Goal: Information Seeking & Learning: Learn about a topic

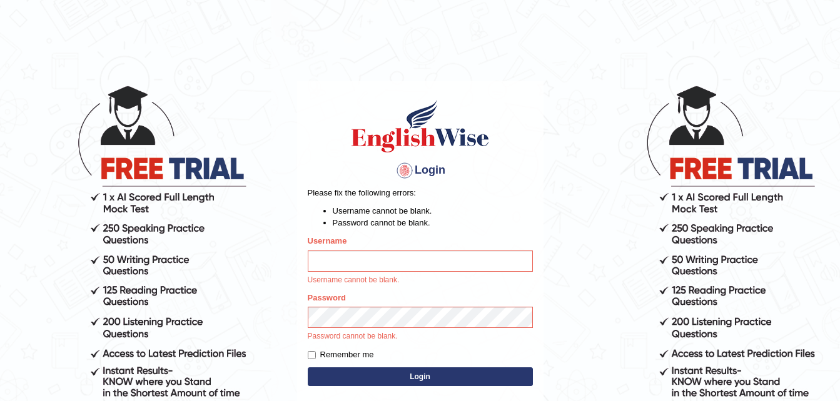
type input "Parneel"
click at [281, 246] on body "Login Please fix the following errors: Username cannot be blank. Password canno…" at bounding box center [420, 242] width 840 height 401
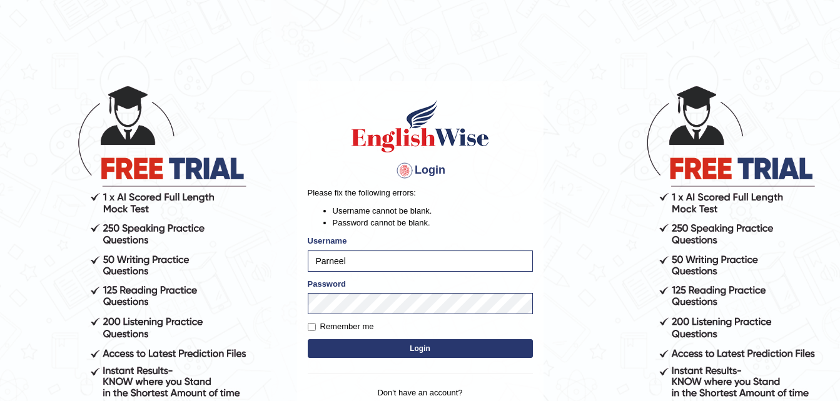
click at [406, 353] on button "Login" at bounding box center [420, 349] width 225 height 19
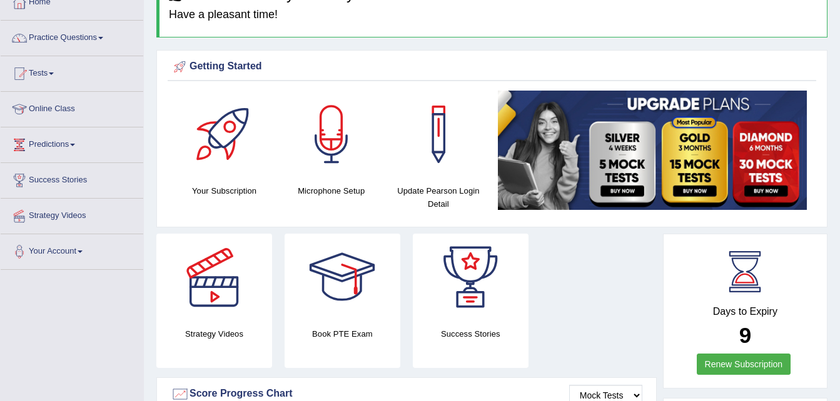
scroll to position [76, 0]
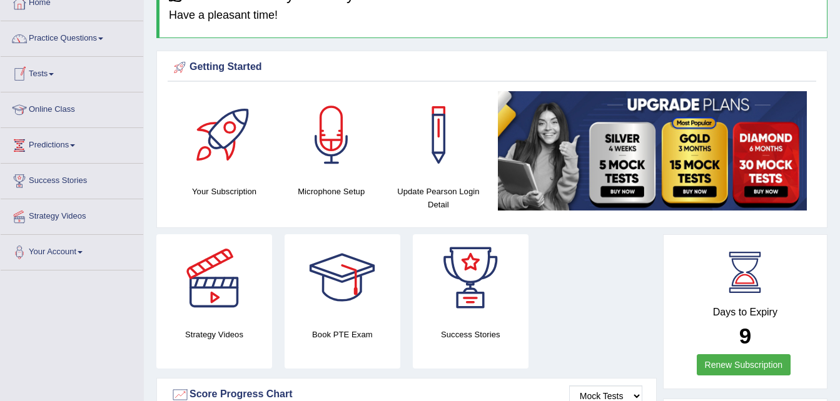
click at [54, 74] on span at bounding box center [51, 74] width 5 height 3
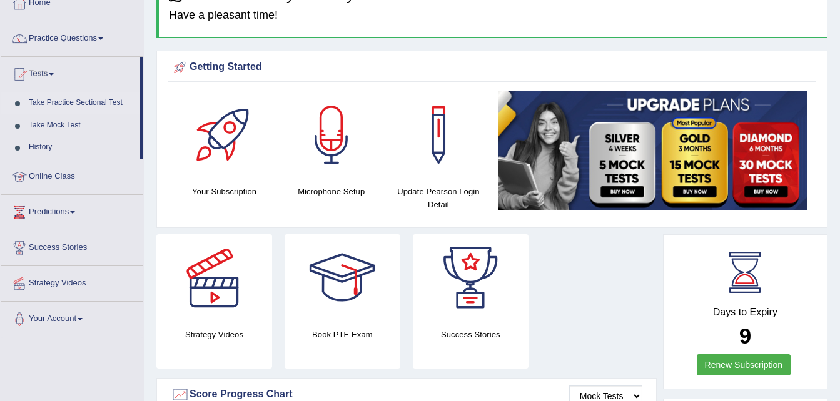
click at [56, 99] on link "Take Practice Sectional Test" at bounding box center [81, 103] width 117 height 23
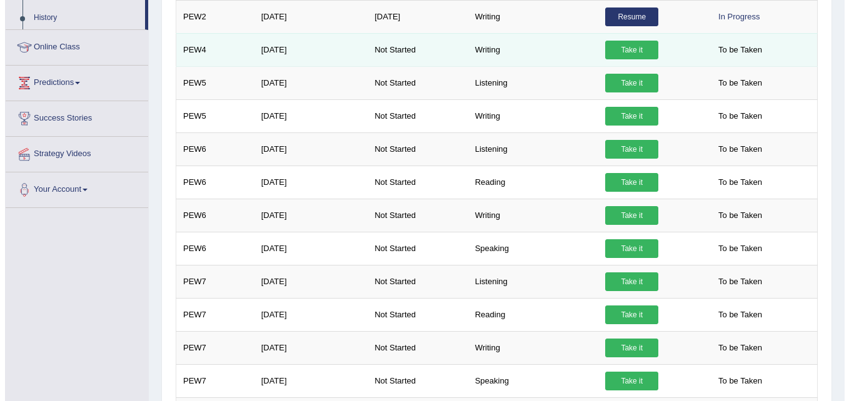
scroll to position [139, 0]
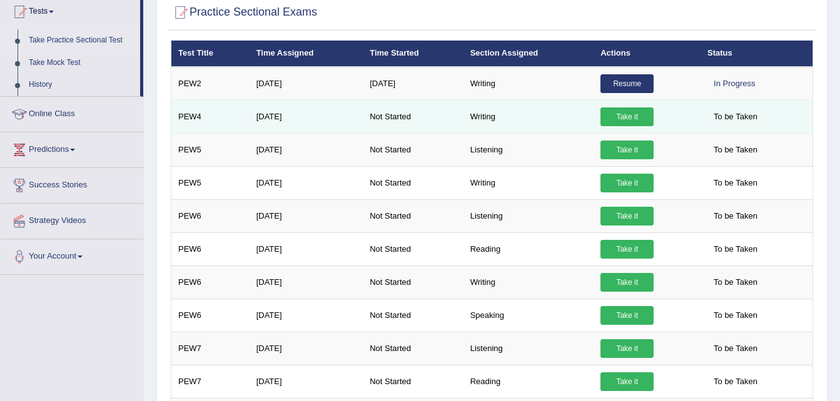
click at [626, 113] on link "Take it" at bounding box center [626, 117] width 53 height 19
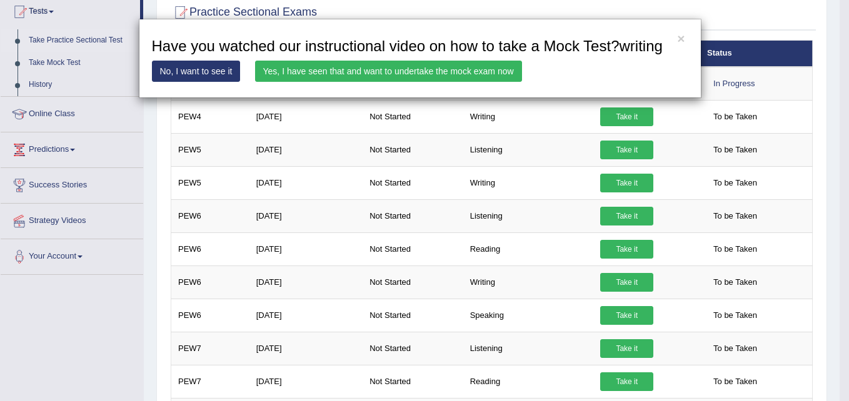
click at [335, 76] on link "Yes, I have seen that and want to undertake the mock exam now" at bounding box center [388, 71] width 267 height 21
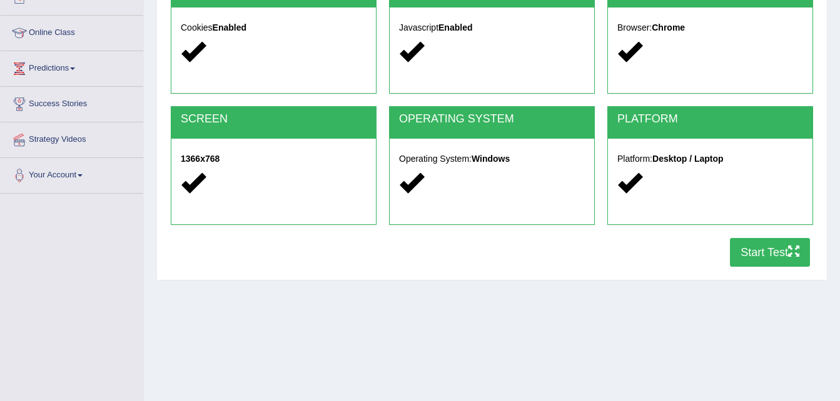
scroll to position [154, 0]
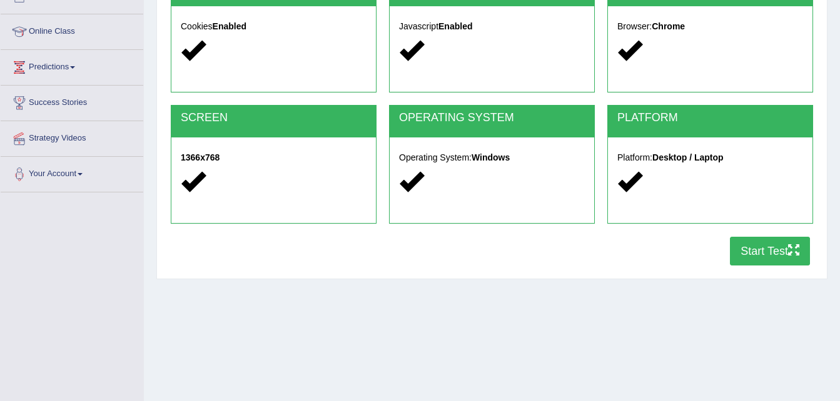
click at [744, 260] on button "Start Test" at bounding box center [770, 251] width 80 height 29
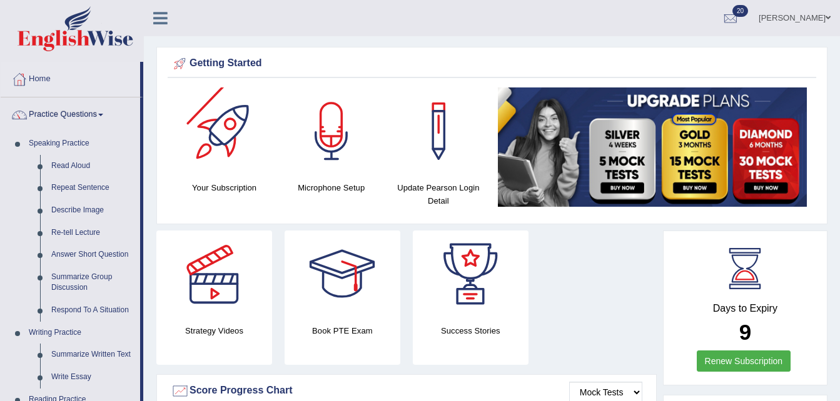
click at [181, 149] on div at bounding box center [225, 132] width 88 height 88
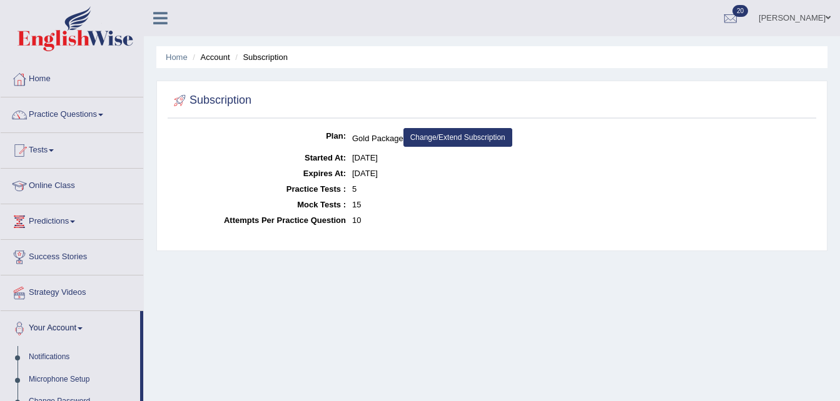
click at [103, 115] on span at bounding box center [100, 115] width 5 height 3
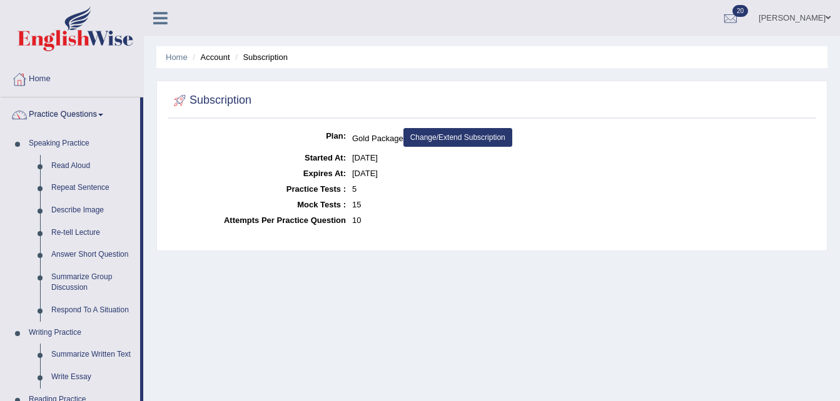
click at [318, 21] on div "Parneel Singh Toggle navigation Username: Parneel Access Type: Online Subscript…" at bounding box center [492, 18] width 696 height 36
click at [105, 76] on link "Home" at bounding box center [72, 77] width 143 height 31
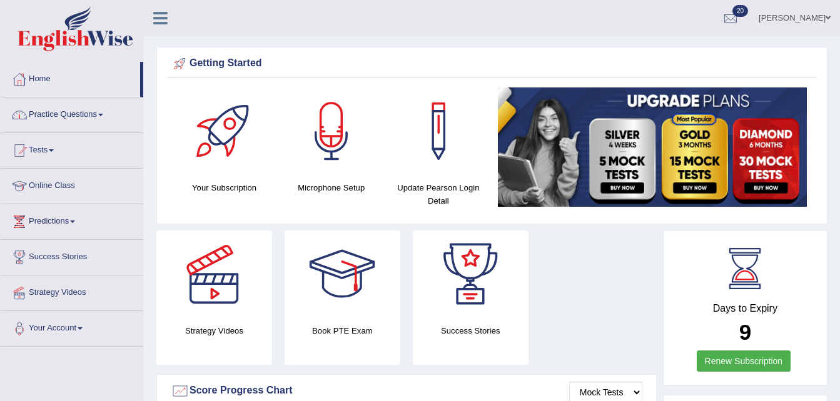
click at [66, 116] on link "Practice Questions" at bounding box center [72, 113] width 143 height 31
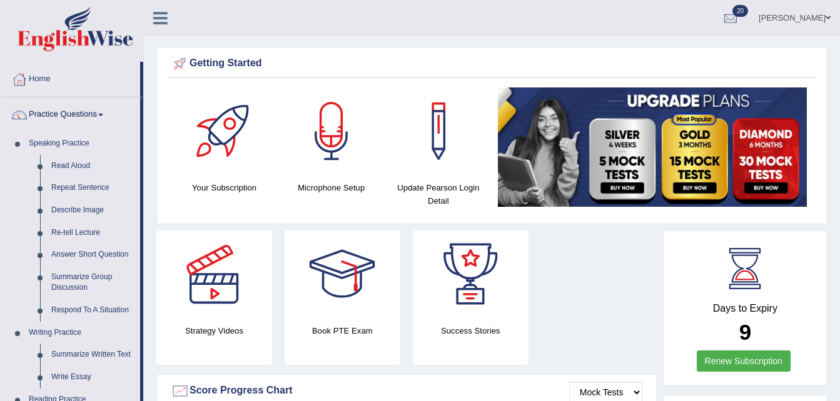
click at [245, 23] on div "[PERSON_NAME] Toggle navigation Username: Parneel Access Type: Online Subscript…" at bounding box center [492, 18] width 696 height 36
click at [100, 116] on link "Practice Questions" at bounding box center [70, 113] width 139 height 31
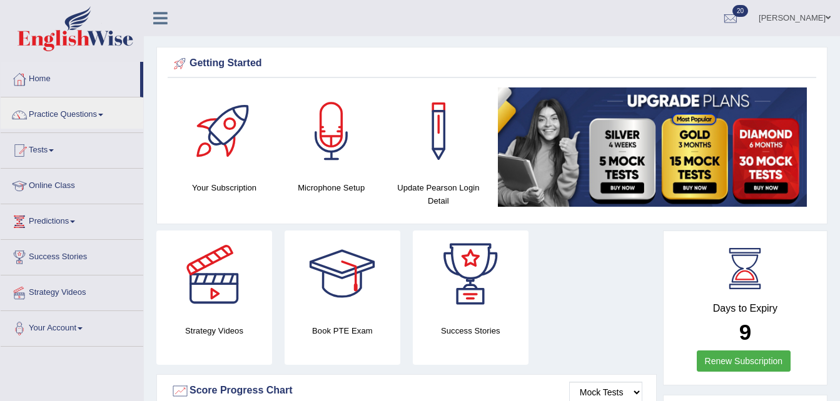
click at [54, 151] on span at bounding box center [51, 150] width 5 height 3
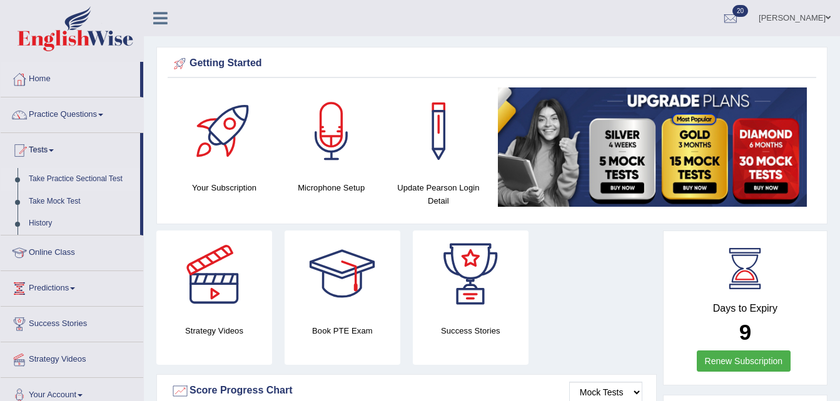
click at [55, 176] on link "Take Practice Sectional Test" at bounding box center [81, 179] width 117 height 23
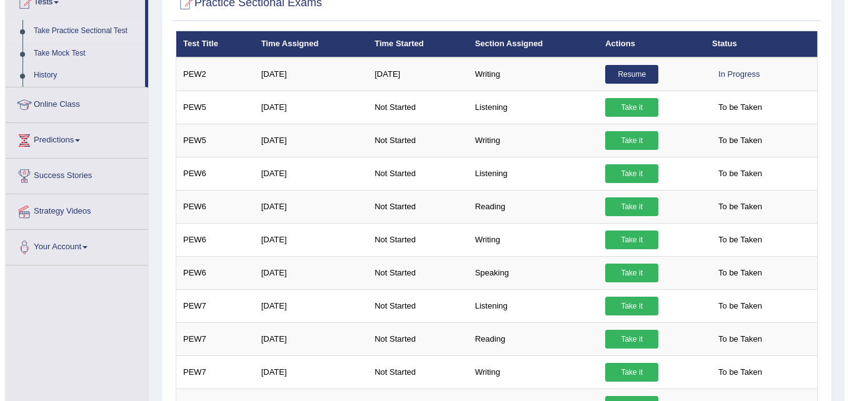
scroll to position [188, 0]
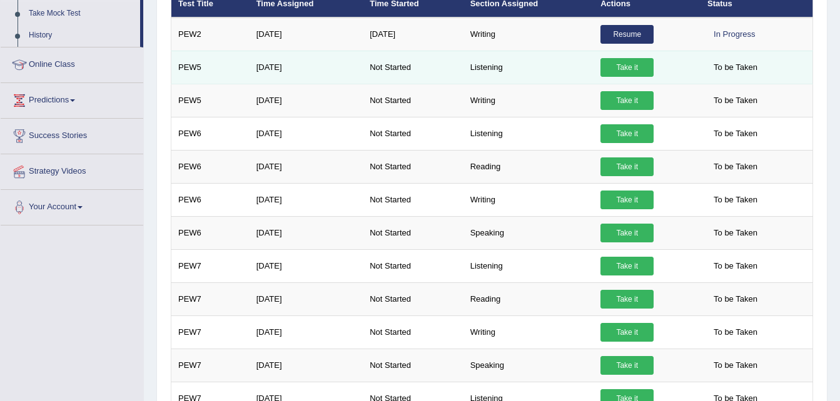
click at [622, 66] on link "Take it" at bounding box center [626, 67] width 53 height 19
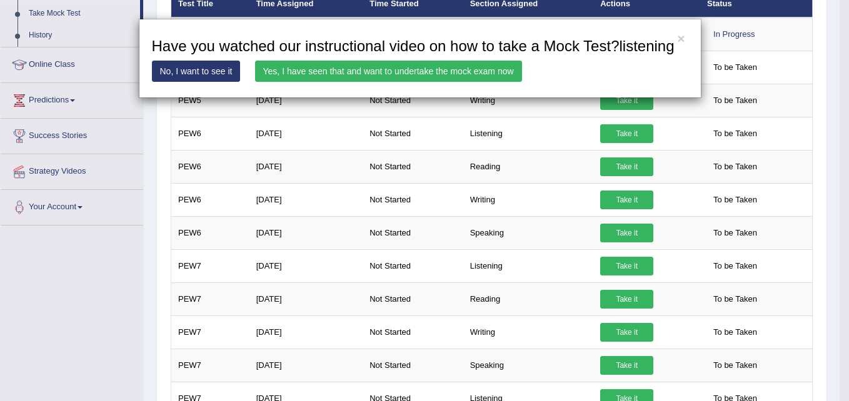
click at [378, 71] on link "Yes, I have seen that and want to undertake the mock exam now" at bounding box center [388, 71] width 267 height 21
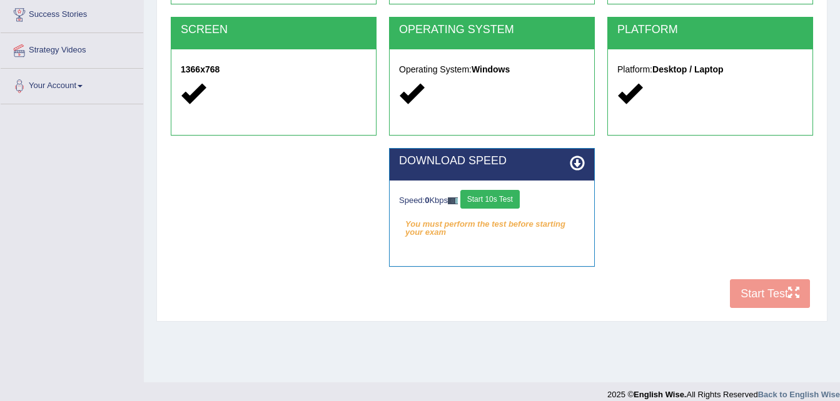
scroll to position [255, 0]
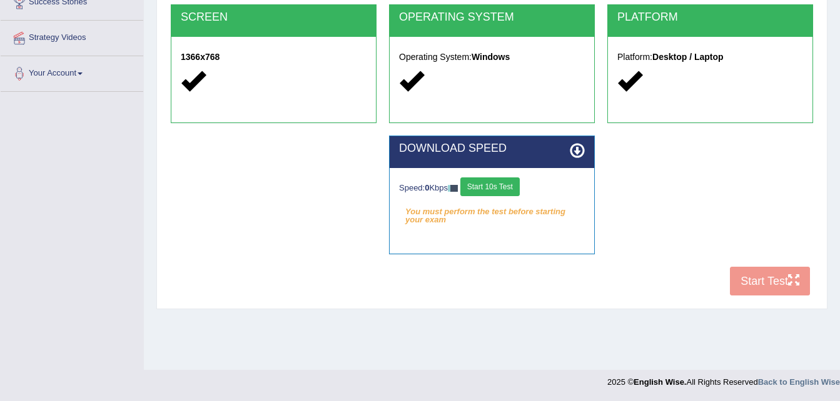
click at [758, 283] on div "COOKIES Cookies Enabled JAVASCRIPT Javascript Enabled BROWSER Browser: Chrome S…" at bounding box center [492, 88] width 648 height 430
click at [765, 283] on div "COOKIES Cookies Enabled JAVASCRIPT Javascript Enabled BROWSER Browser: Chrome S…" at bounding box center [492, 88] width 648 height 430
click at [496, 191] on button "Start 10s Test" at bounding box center [489, 187] width 59 height 19
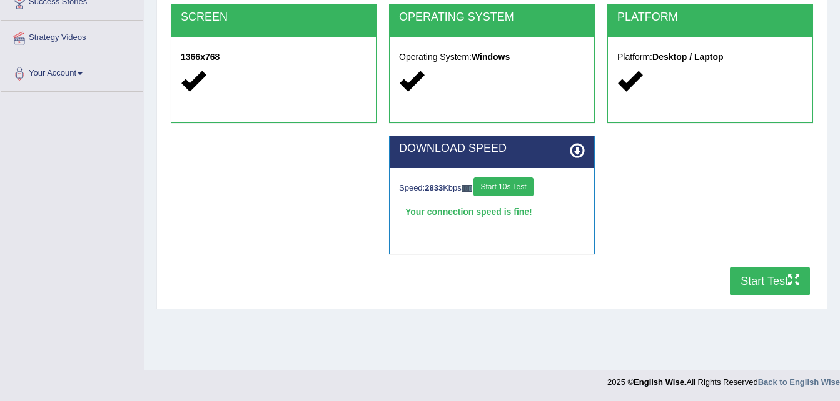
click at [753, 273] on button "Start Test" at bounding box center [770, 281] width 80 height 29
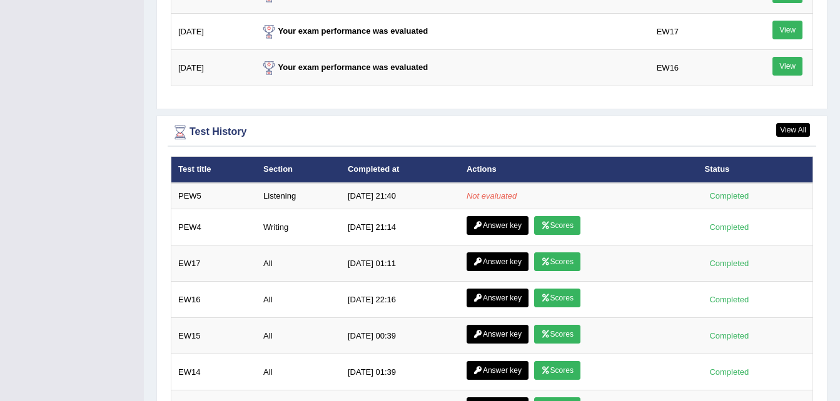
scroll to position [1626, 0]
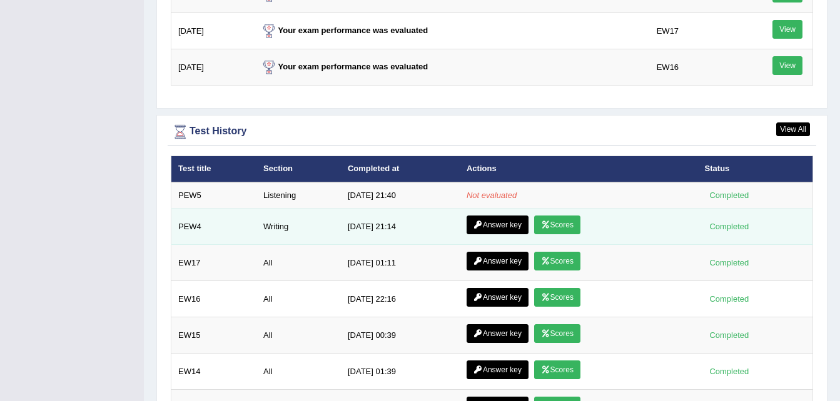
click at [504, 226] on link "Answer key" at bounding box center [497, 225] width 62 height 19
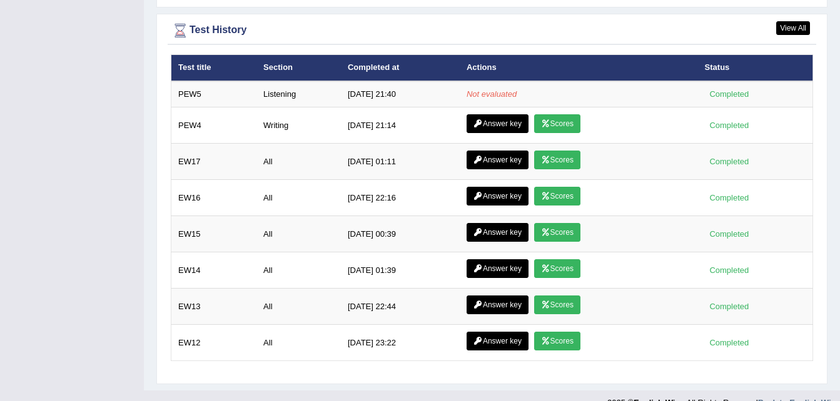
scroll to position [1728, 0]
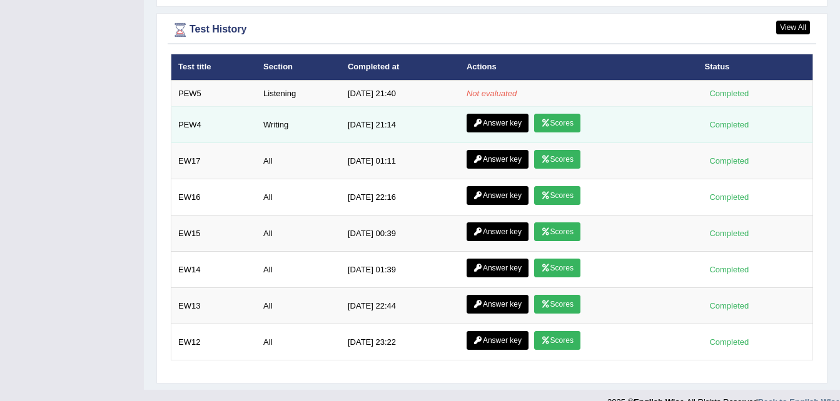
click at [550, 124] on link "Scores" at bounding box center [557, 123] width 46 height 19
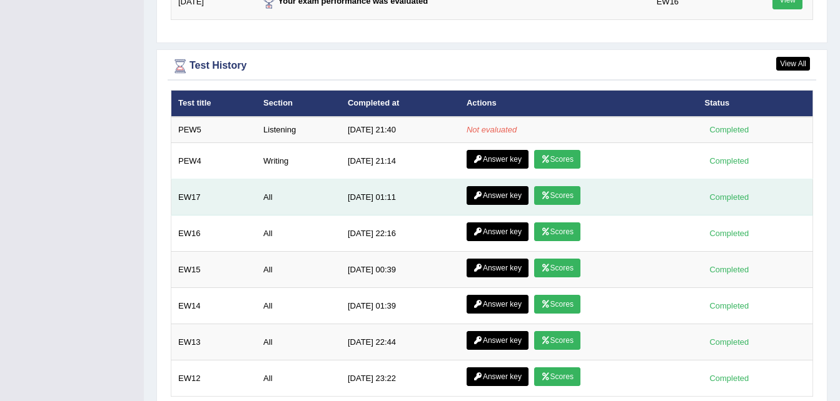
scroll to position [1710, 0]
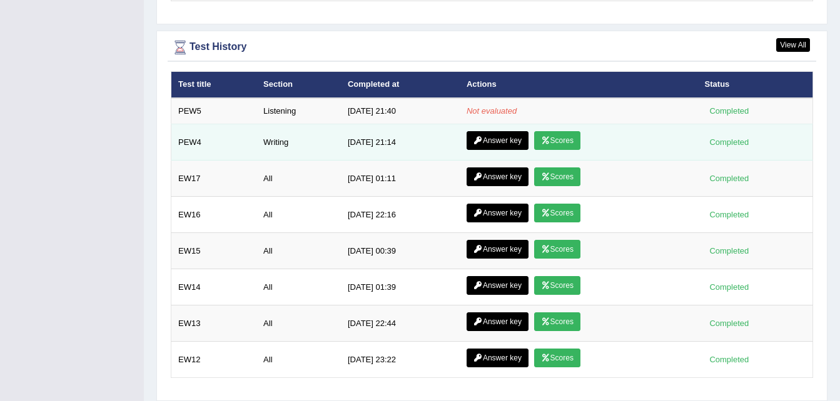
click at [499, 133] on link "Answer key" at bounding box center [497, 140] width 62 height 19
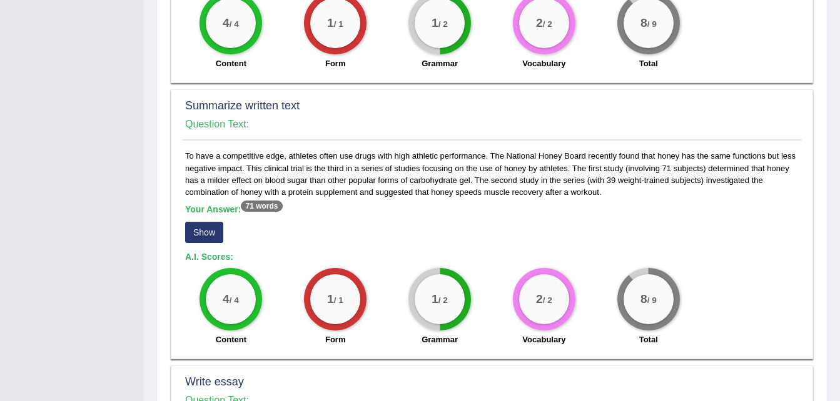
scroll to position [533, 0]
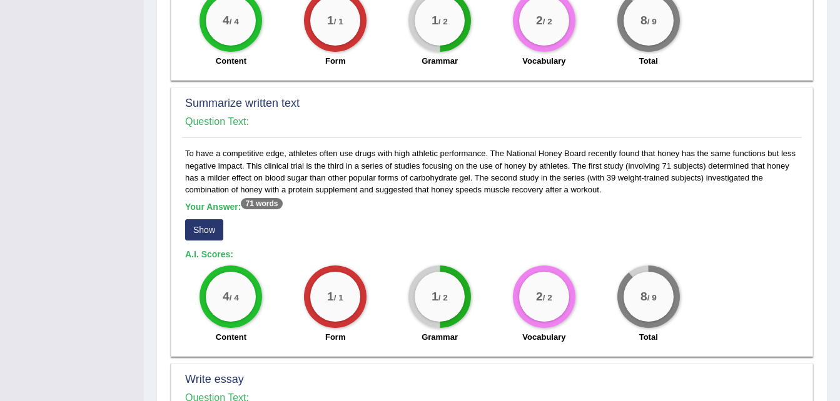
click at [204, 220] on button "Show" at bounding box center [204, 229] width 38 height 21
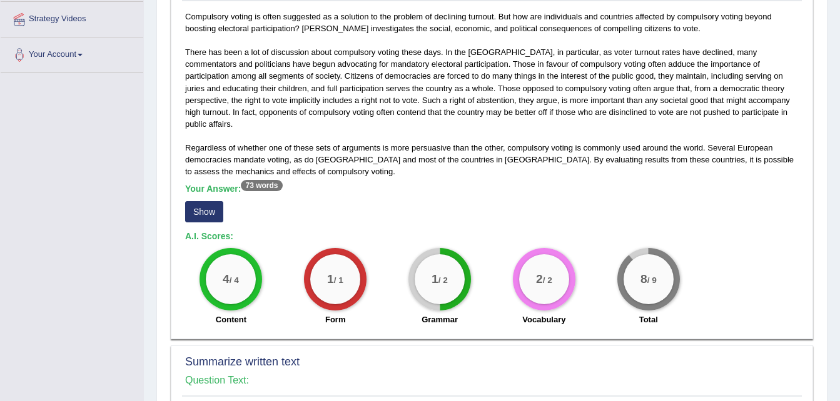
scroll to position [0, 0]
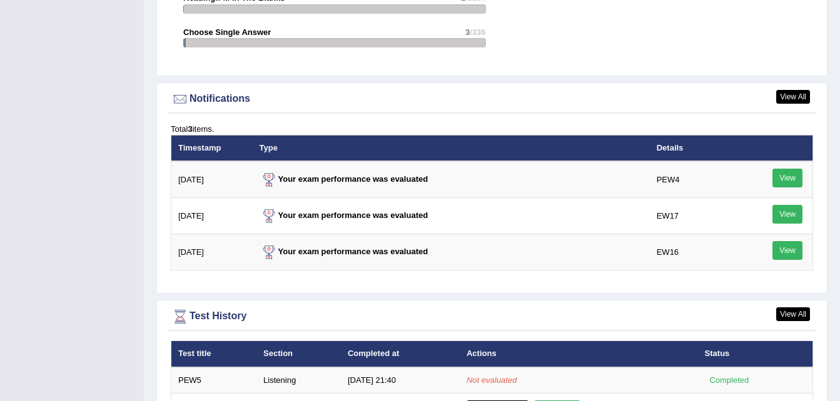
scroll to position [1295, 0]
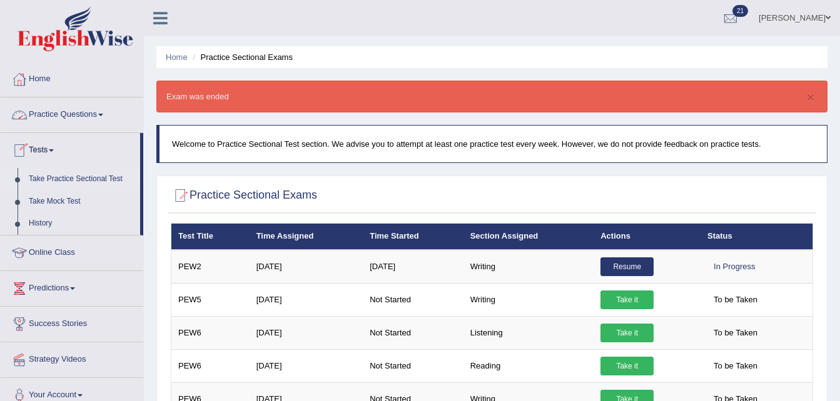
click at [103, 115] on span at bounding box center [100, 115] width 5 height 3
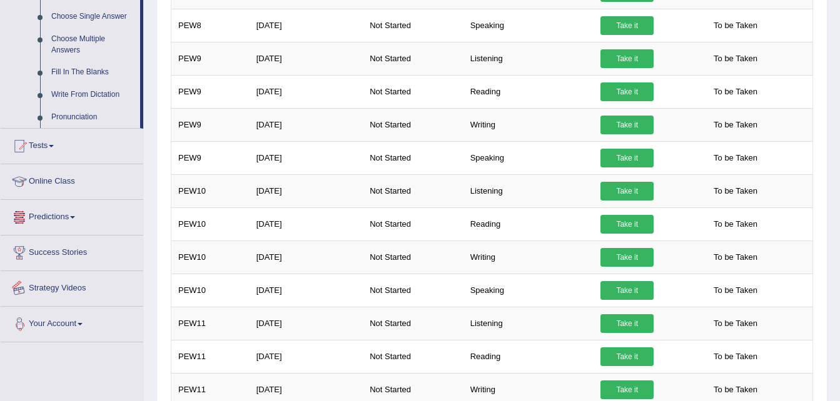
scroll to position [677, 0]
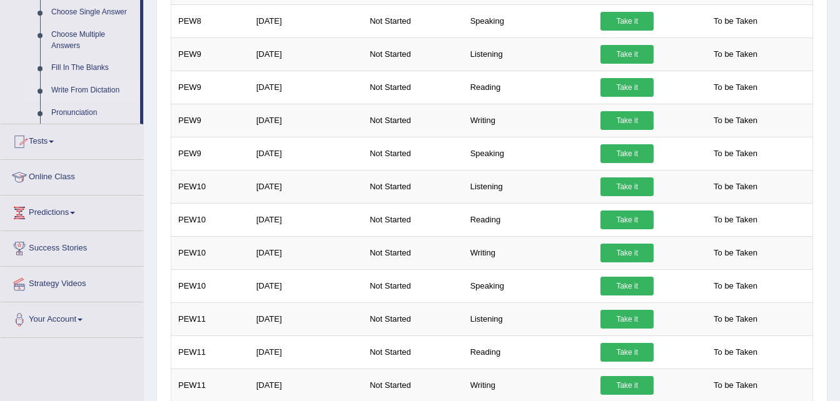
click at [77, 84] on link "Write From Dictation" at bounding box center [93, 90] width 94 height 23
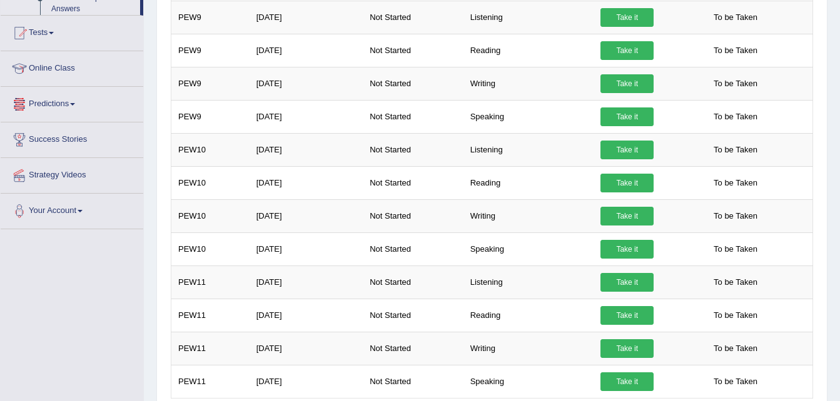
scroll to position [775, 0]
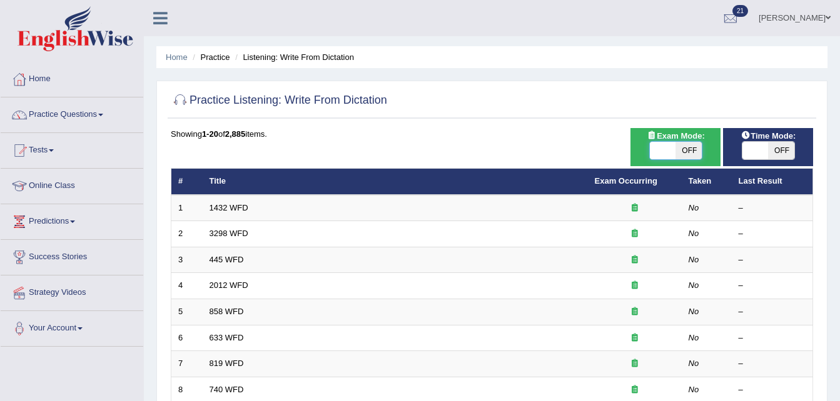
click at [662, 155] on span at bounding box center [663, 151] width 26 height 18
checkbox input "true"
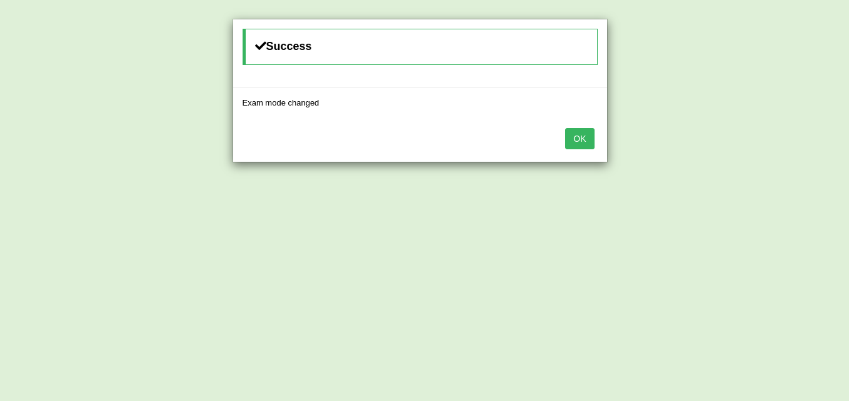
click at [587, 136] on button "OK" at bounding box center [579, 138] width 29 height 21
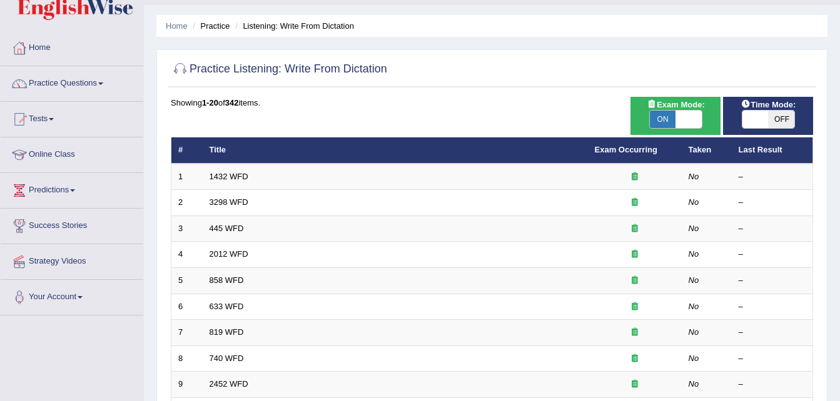
scroll to position [28, 0]
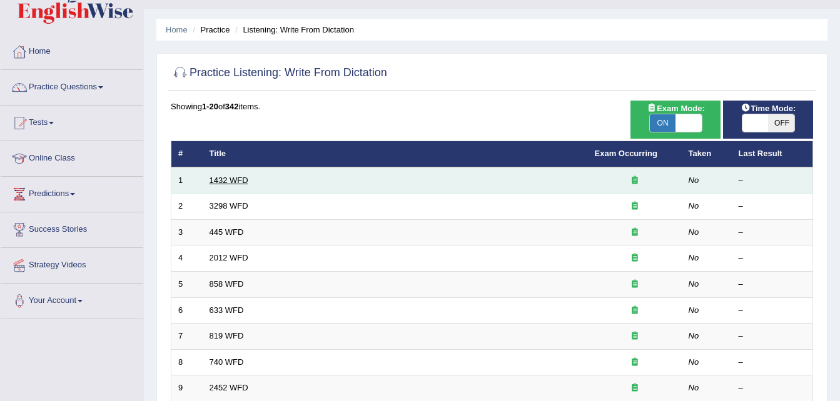
click at [235, 179] on link "1432 WFD" at bounding box center [228, 180] width 39 height 9
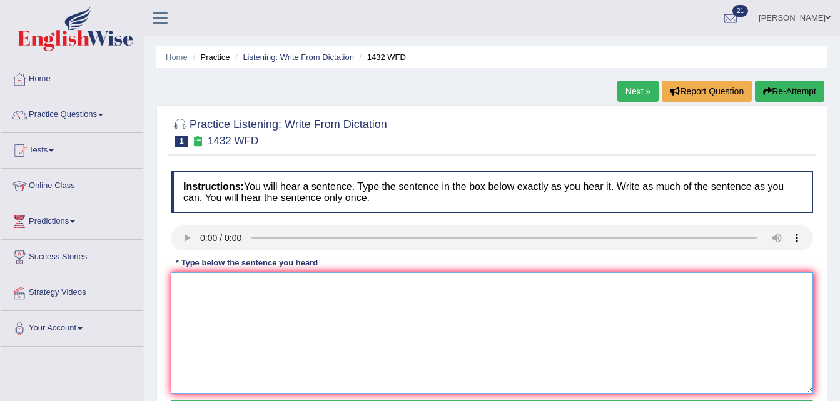
click at [217, 301] on textarea at bounding box center [492, 333] width 642 height 121
click at [188, 298] on textarea at bounding box center [492, 333] width 642 height 121
click at [258, 293] on textarea at bounding box center [492, 333] width 642 height 121
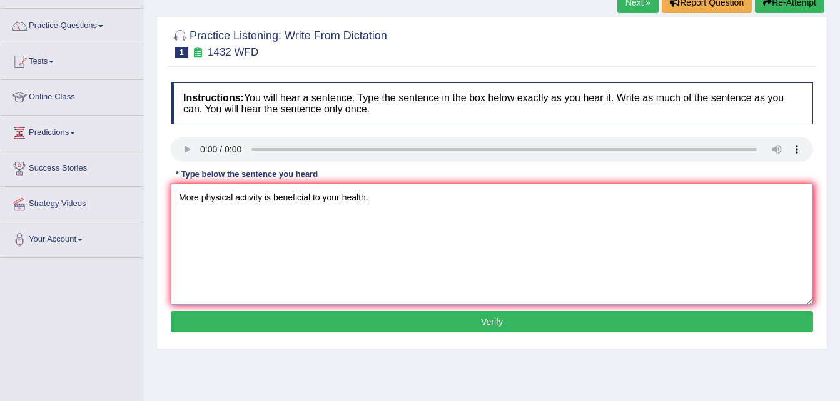
scroll to position [89, 0]
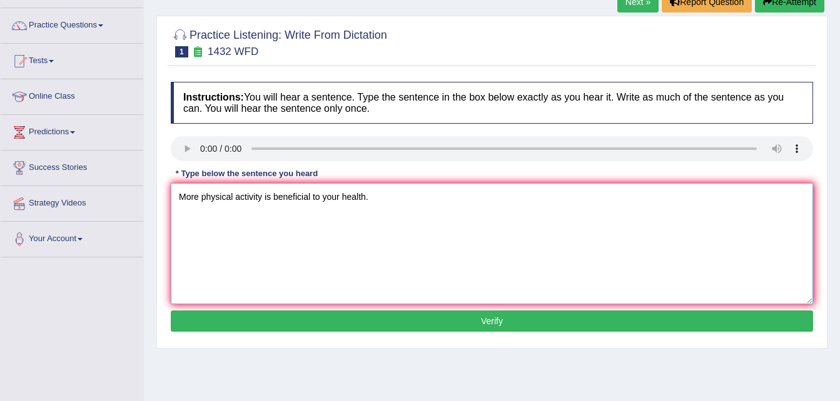
type textarea "More physical activity is beneficial to your health."
click at [418, 321] on button "Verify" at bounding box center [492, 321] width 642 height 21
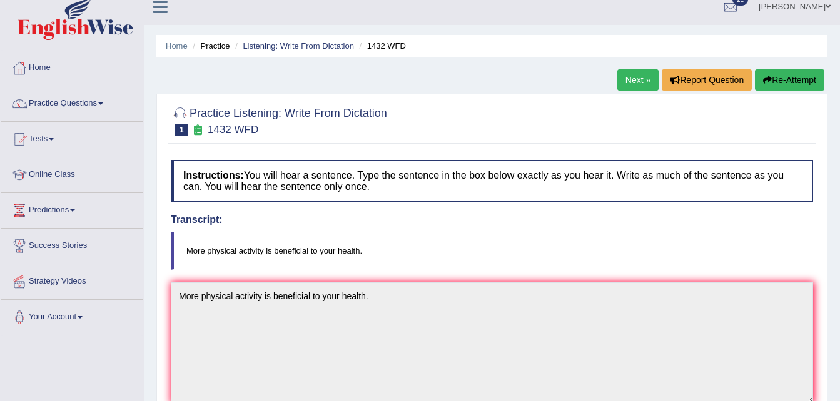
scroll to position [0, 0]
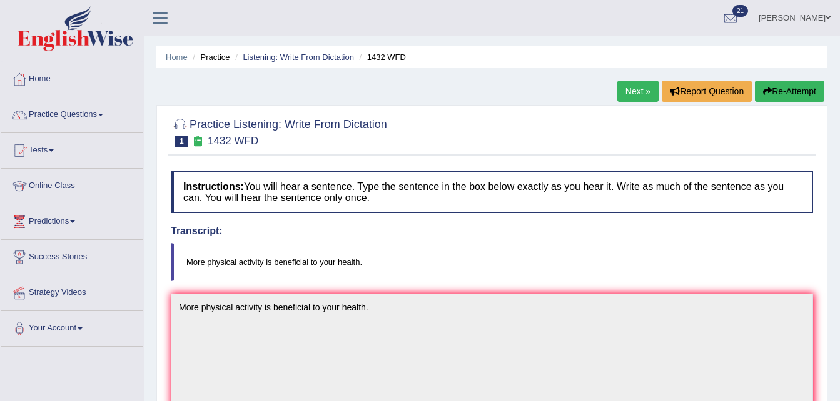
click at [620, 93] on link "Next »" at bounding box center [637, 91] width 41 height 21
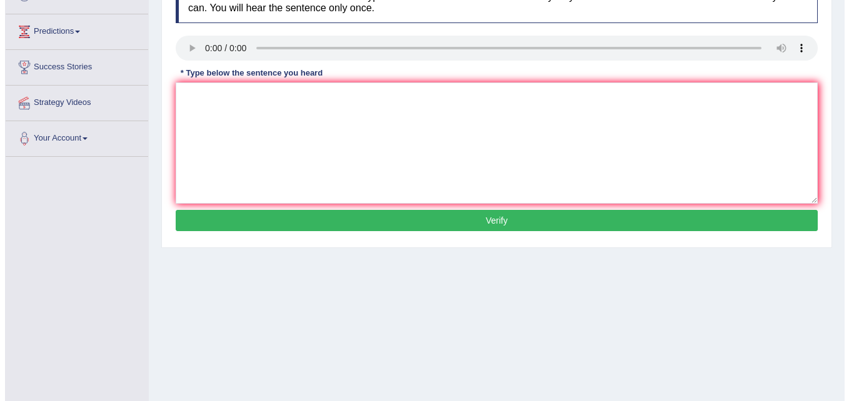
scroll to position [188, 0]
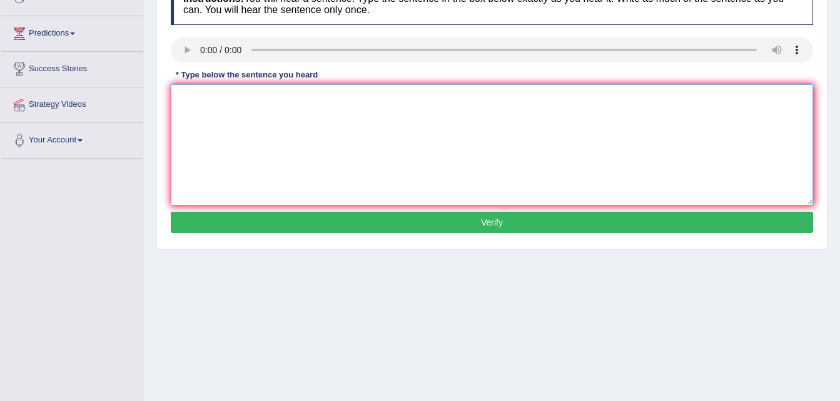
click at [198, 109] on textarea at bounding box center [492, 144] width 642 height 121
click at [211, 94] on textarea "animals are contained most similar can task to humans." at bounding box center [492, 144] width 642 height 121
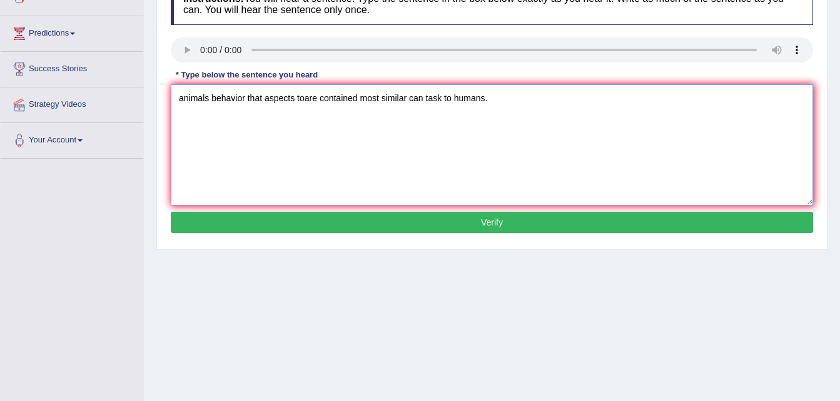
click at [320, 98] on textarea "animals behavior that aspects toare contained most similar can task to humans." at bounding box center [492, 144] width 642 height 121
click at [346, 98] on textarea "animals behavior that aspects to contained most similar can task to humans." at bounding box center [492, 144] width 642 height 121
click at [184, 98] on textarea "animals behavior that aspects to contained distinct and most similar can task t…" at bounding box center [492, 144] width 642 height 121
type textarea "Animals behavior that aspects to contained distinct and most similar can task t…"
click at [371, 224] on button "Verify" at bounding box center [492, 222] width 642 height 21
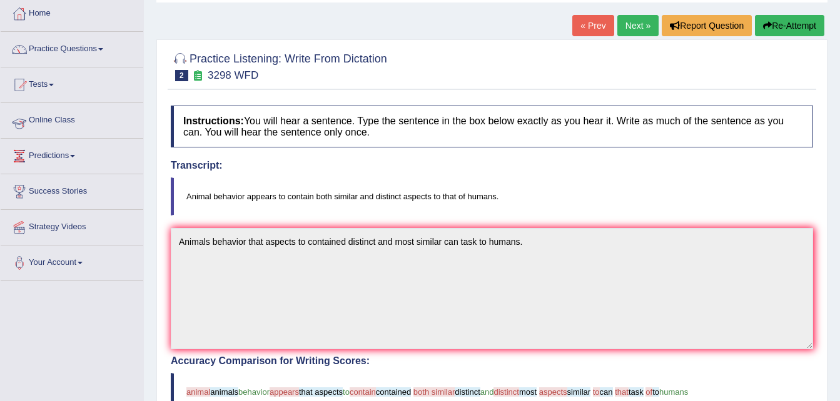
scroll to position [0, 0]
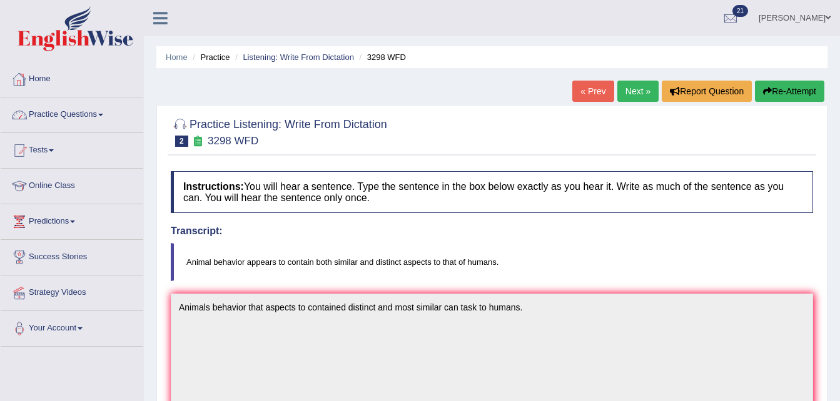
click at [55, 74] on link "Home" at bounding box center [72, 77] width 143 height 31
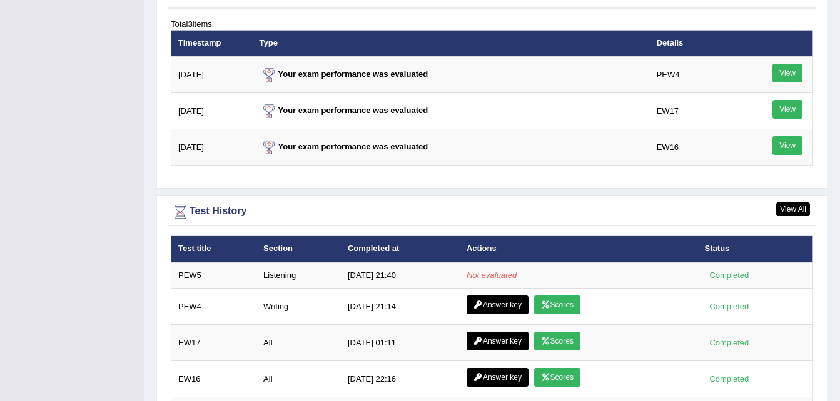
scroll to position [1546, 0]
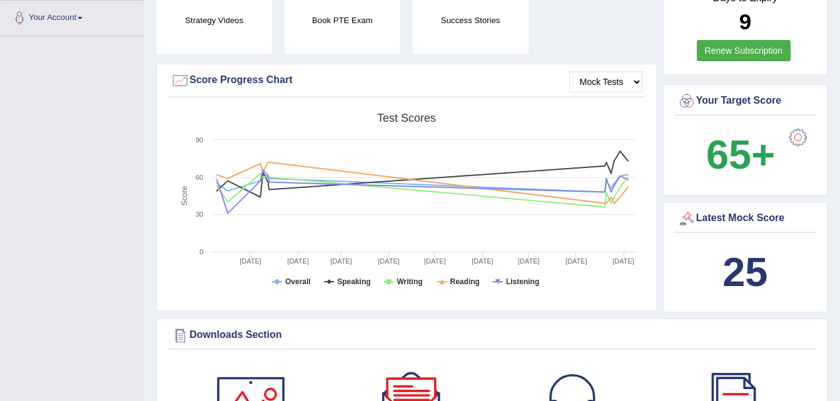
scroll to position [310, 0]
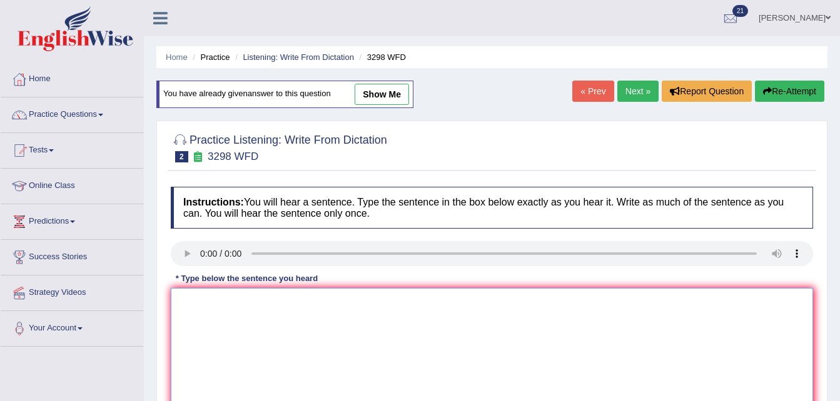
click at [202, 313] on textarea at bounding box center [492, 348] width 642 height 121
click at [628, 99] on link "Next »" at bounding box center [637, 91] width 41 height 21
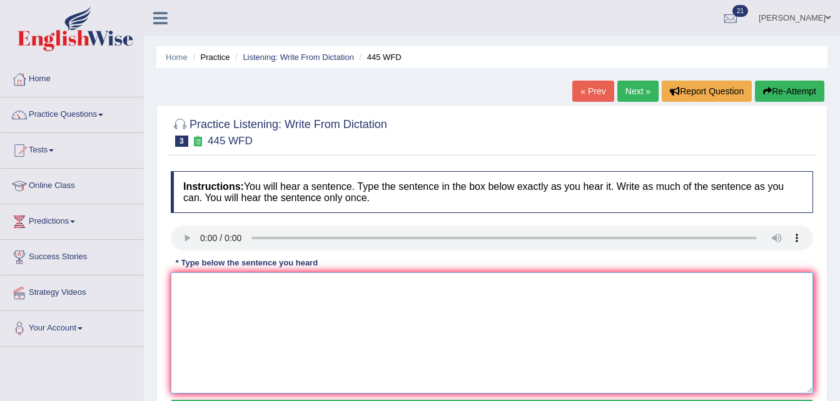
click at [201, 278] on textarea at bounding box center [492, 333] width 642 height 121
click at [219, 285] on textarea "the animal has landed a spaceship on mars." at bounding box center [492, 333] width 642 height 121
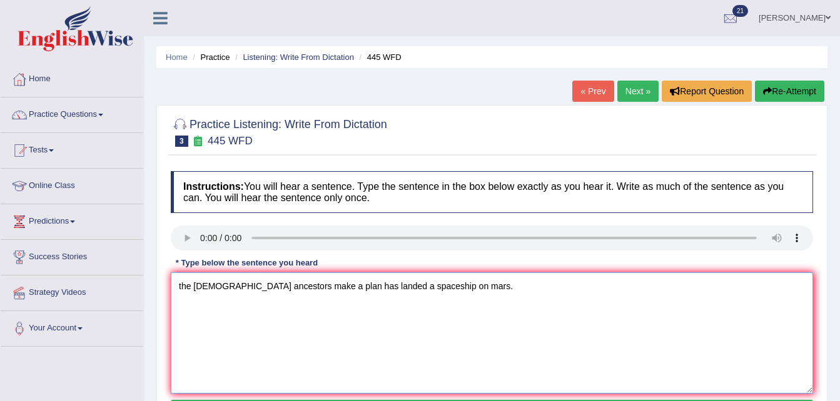
click at [184, 283] on textarea "the american ancestors make a plan has landed a spaceship on mars." at bounding box center [492, 333] width 642 height 121
click at [181, 277] on textarea "the american ancestors make a plan has landed a spaceship on mars." at bounding box center [492, 333] width 642 height 121
click at [201, 288] on textarea "The american ancestors make a plan has landed a spaceship on mars." at bounding box center [492, 333] width 642 height 121
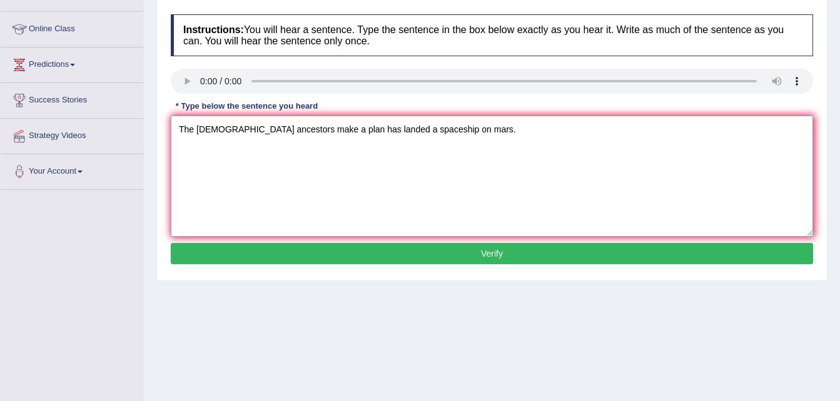
scroll to position [158, 0]
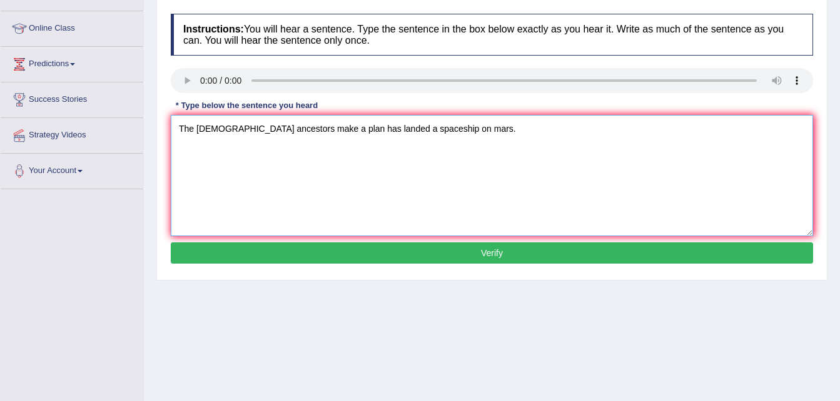
type textarea "The American ancestors make a plan has landed a spaceship on mars."
click at [395, 251] on button "Verify" at bounding box center [492, 253] width 642 height 21
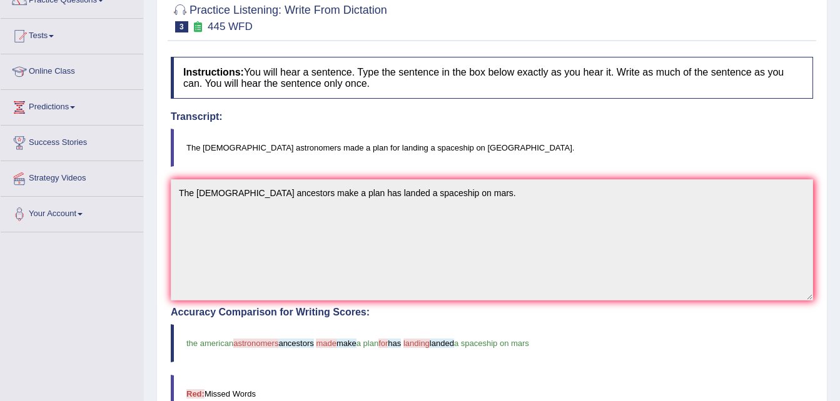
scroll to position [0, 0]
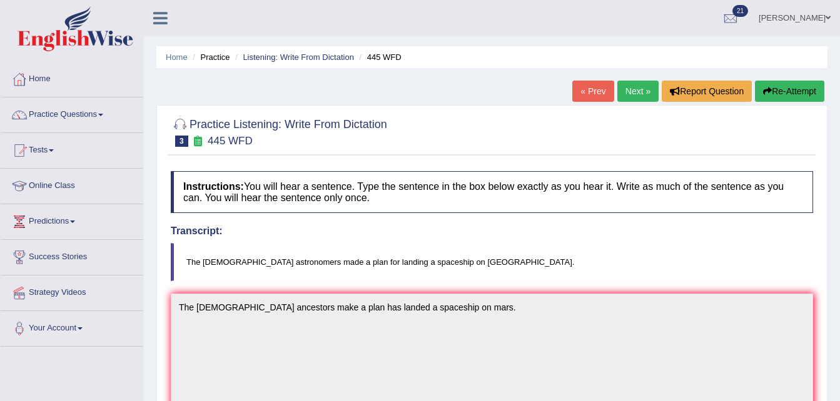
click at [623, 92] on link "Next »" at bounding box center [637, 91] width 41 height 21
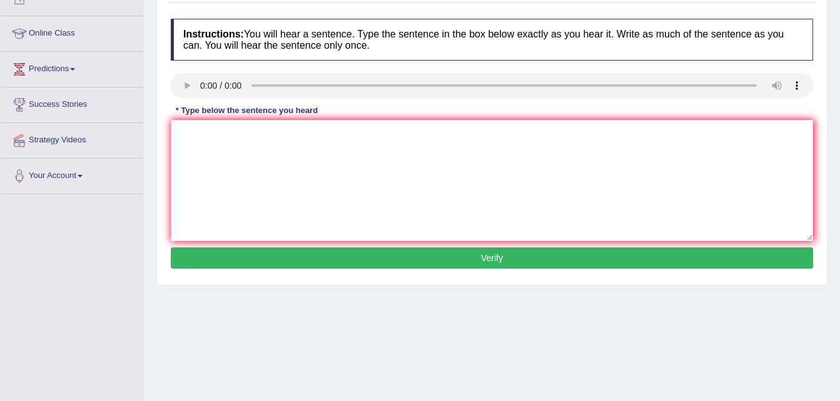
scroll to position [162, 0]
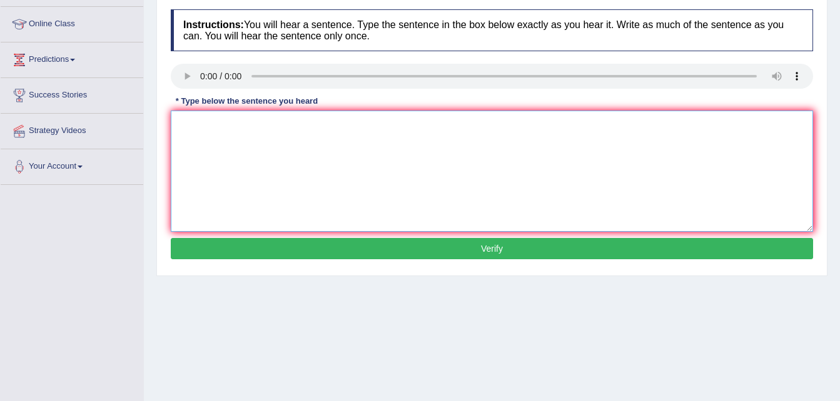
click at [258, 135] on textarea at bounding box center [492, 171] width 642 height 121
click at [200, 124] on textarea "there a great regarded on this topic." at bounding box center [492, 171] width 642 height 121
click at [181, 121] on textarea "there is a great regarded on this topic." at bounding box center [492, 171] width 642 height 121
click at [241, 122] on textarea "There is a great regarded on this topic." at bounding box center [492, 171] width 642 height 121
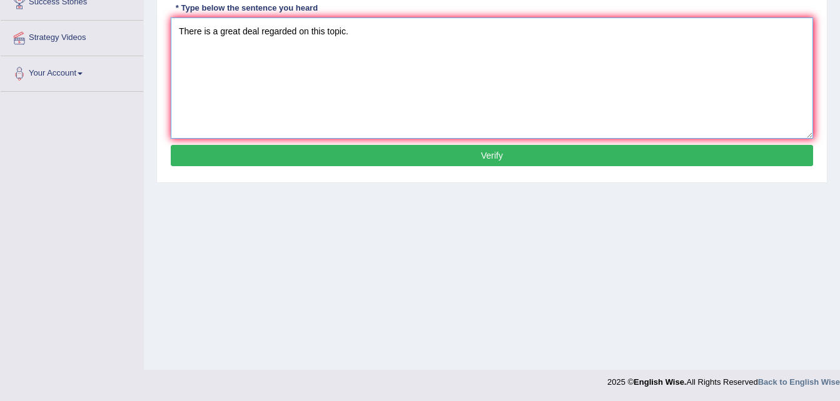
type textarea "There is a great deal regarded on this topic."
click at [325, 151] on button "Verify" at bounding box center [492, 155] width 642 height 21
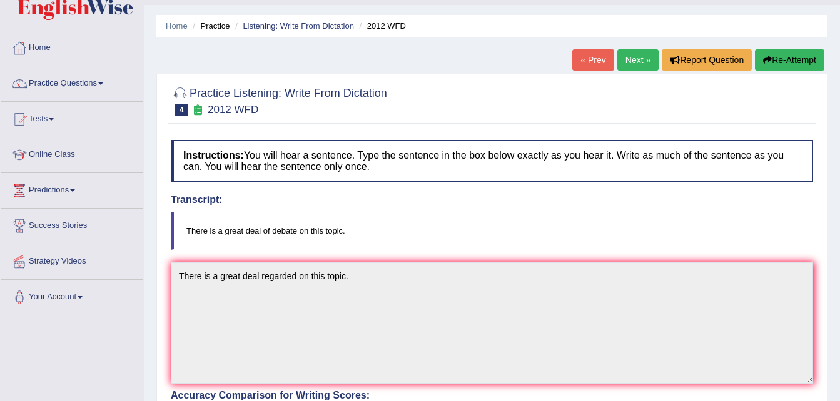
scroll to position [0, 0]
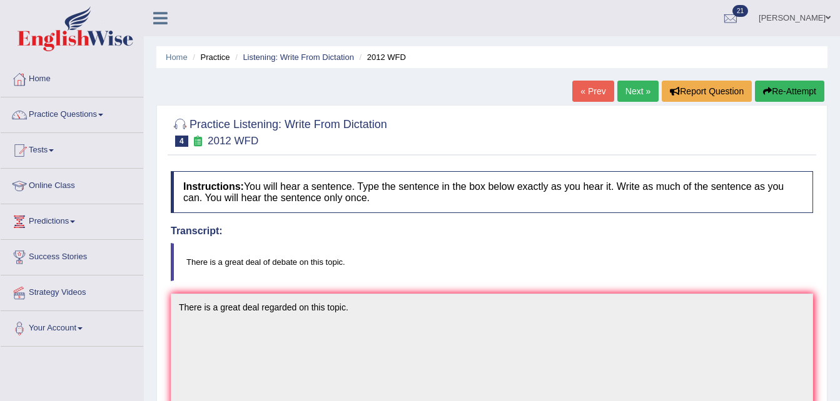
click at [620, 93] on link "Next »" at bounding box center [637, 91] width 41 height 21
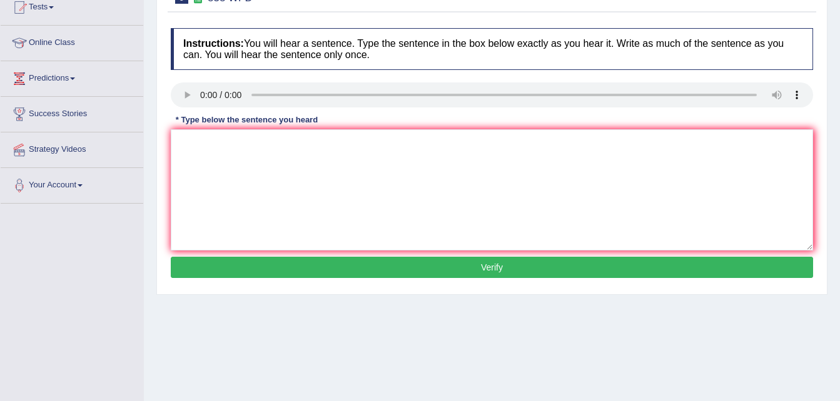
scroll to position [163, 0]
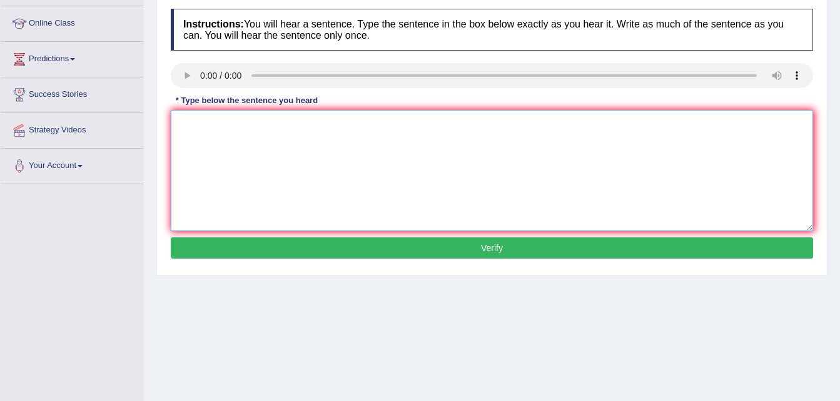
click at [193, 114] on textarea at bounding box center [492, 170] width 642 height 121
type textarea "e"
click at [192, 154] on div "Instructions: You will hear a sentence. Type the sentence in the box below exac…" at bounding box center [492, 136] width 648 height 266
click at [188, 120] on textarea at bounding box center [492, 170] width 642 height 121
click at [204, 120] on textarea "the air was infact about the astorian" at bounding box center [492, 170] width 642 height 121
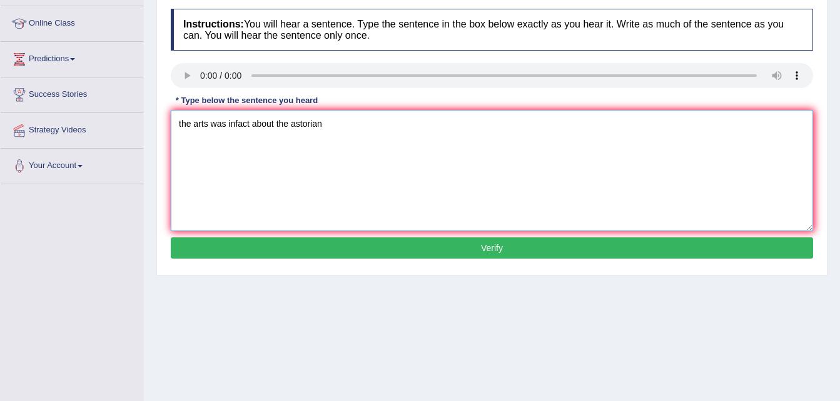
click at [183, 123] on textarea "the arts was infact about the astorian" at bounding box center [492, 170] width 642 height 121
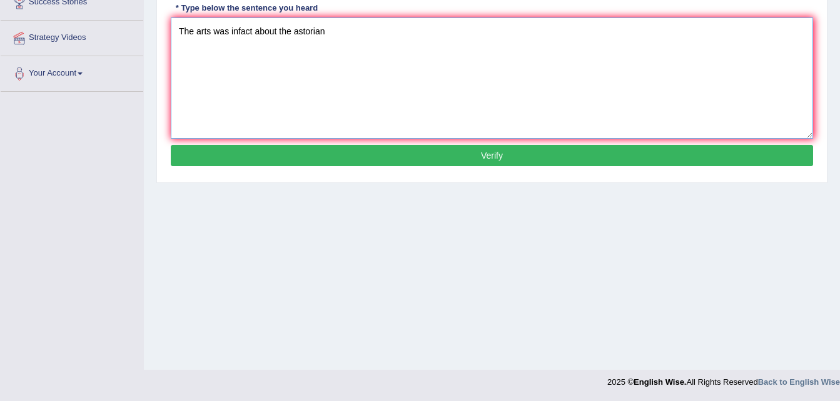
type textarea "The arts was infact about the astorian"
click at [246, 158] on button "Verify" at bounding box center [492, 155] width 642 height 21
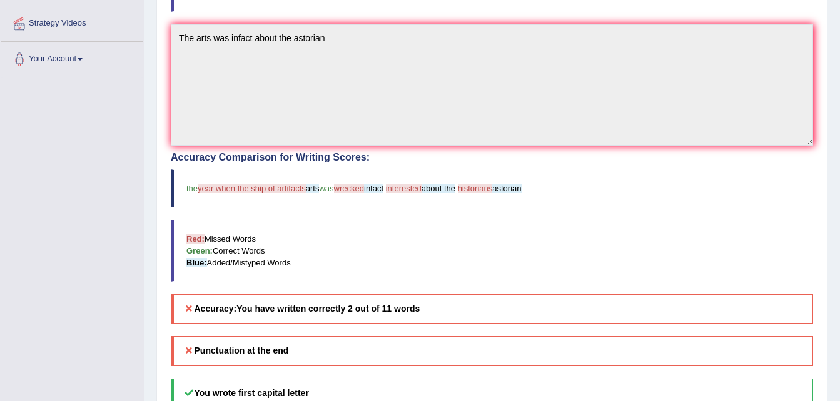
scroll to position [408, 0]
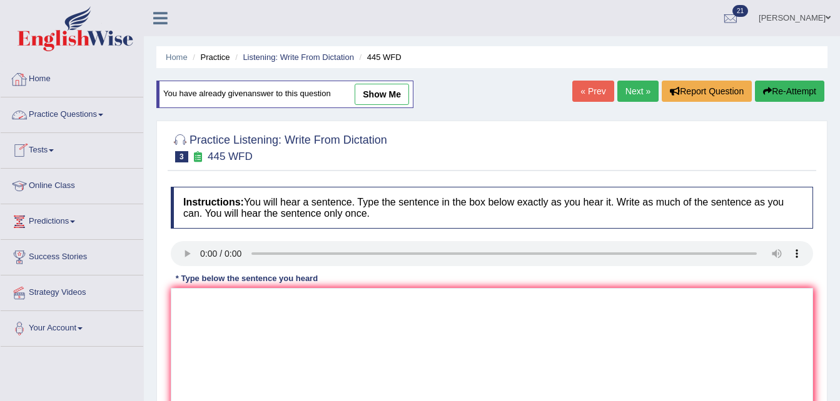
click at [42, 78] on link "Home" at bounding box center [72, 77] width 143 height 31
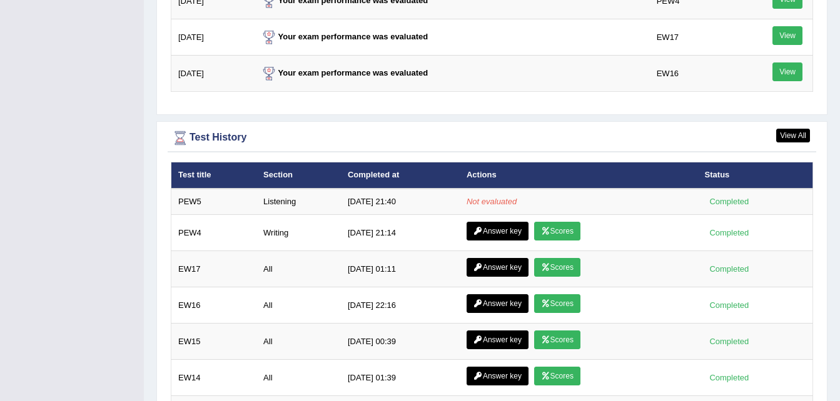
scroll to position [1621, 0]
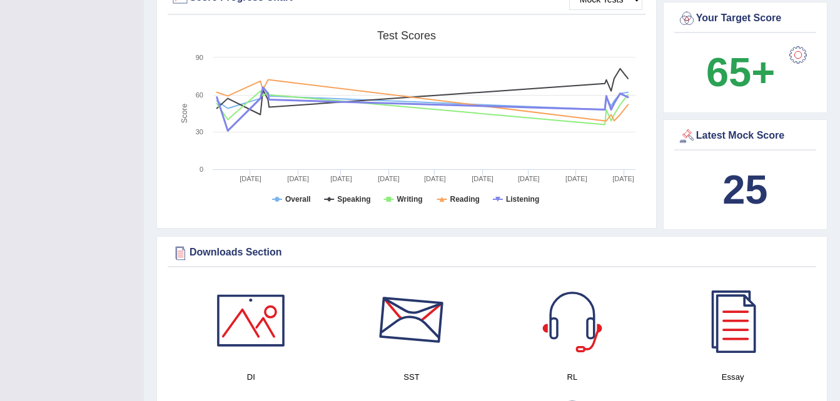
scroll to position [393, 0]
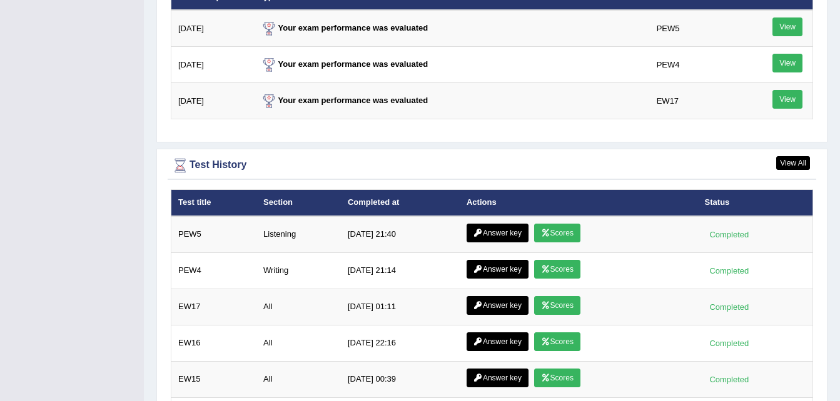
scroll to position [1593, 0]
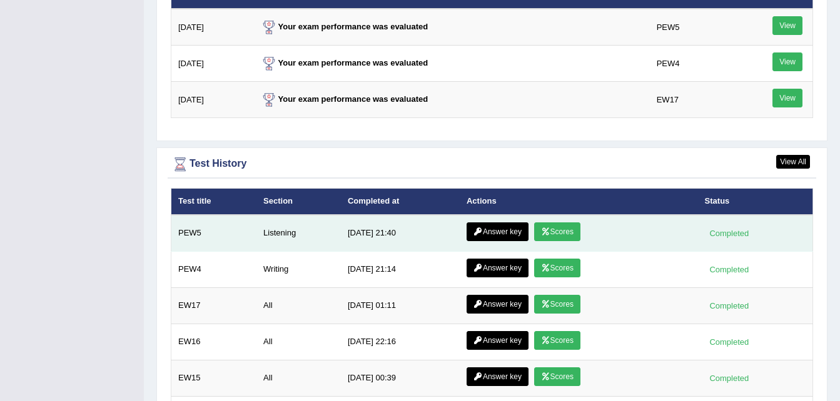
click at [566, 223] on link "Scores" at bounding box center [557, 232] width 46 height 19
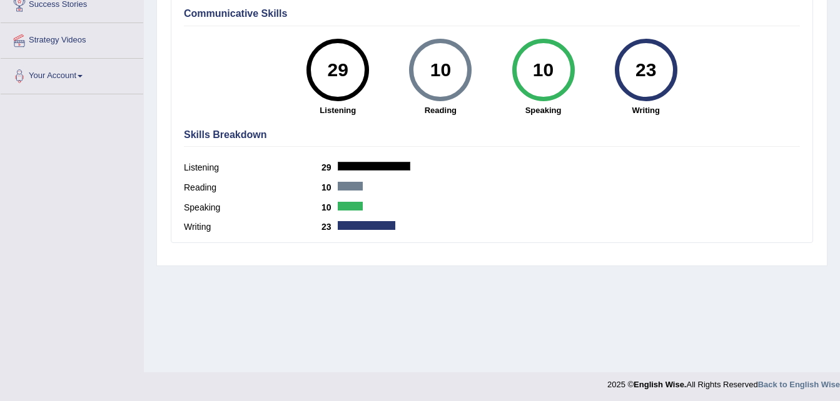
scroll to position [255, 0]
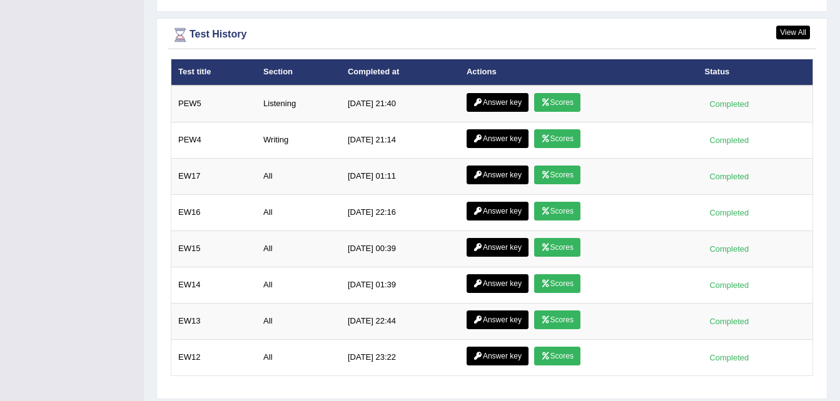
scroll to position [1721, 0]
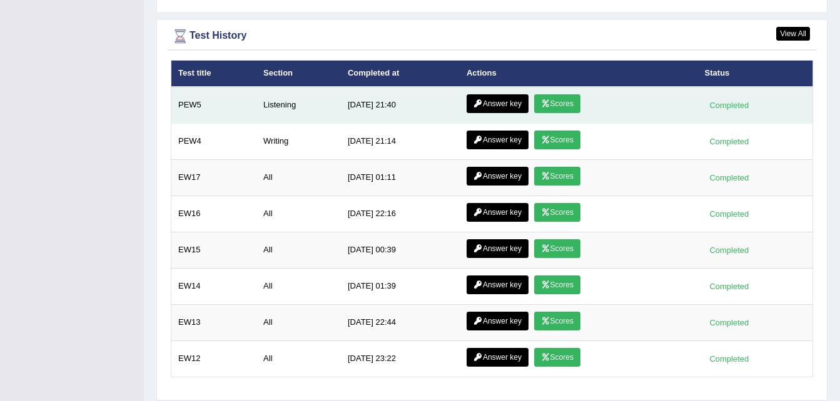
click at [564, 104] on link "Scores" at bounding box center [557, 103] width 46 height 19
click at [497, 106] on link "Answer key" at bounding box center [497, 103] width 62 height 19
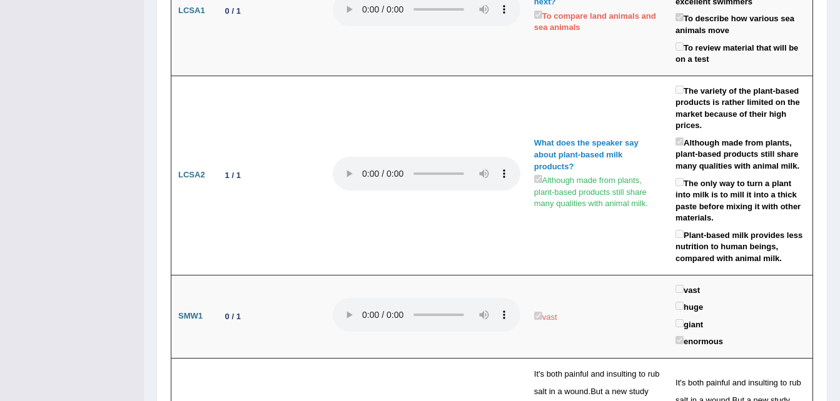
scroll to position [2338, 0]
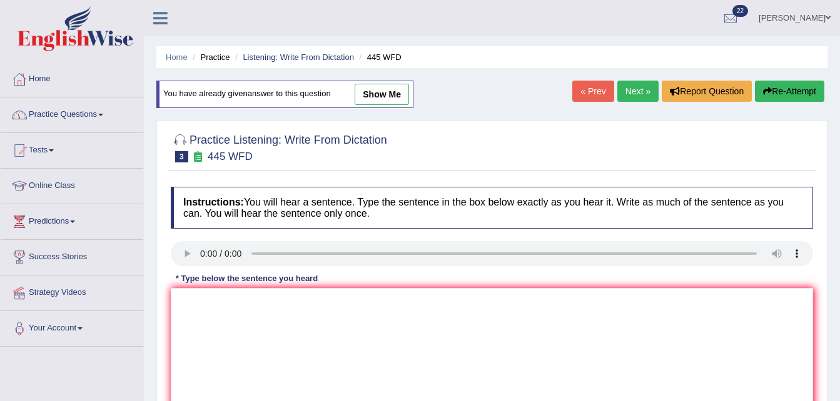
click at [106, 118] on link "Practice Questions" at bounding box center [72, 113] width 143 height 31
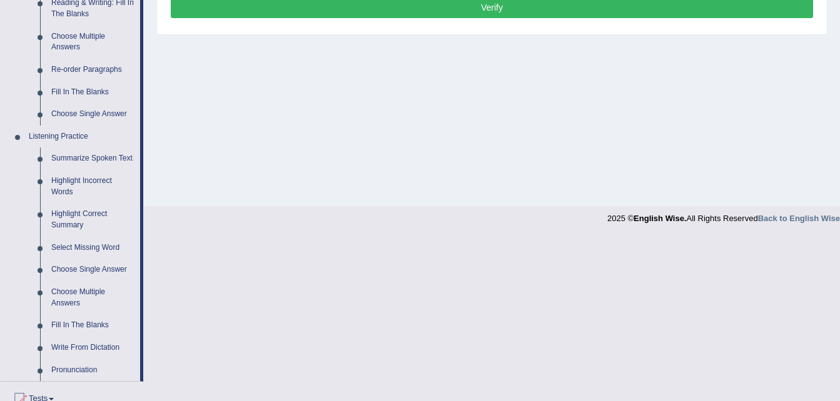
scroll to position [420, 0]
